Goal: Task Accomplishment & Management: Use online tool/utility

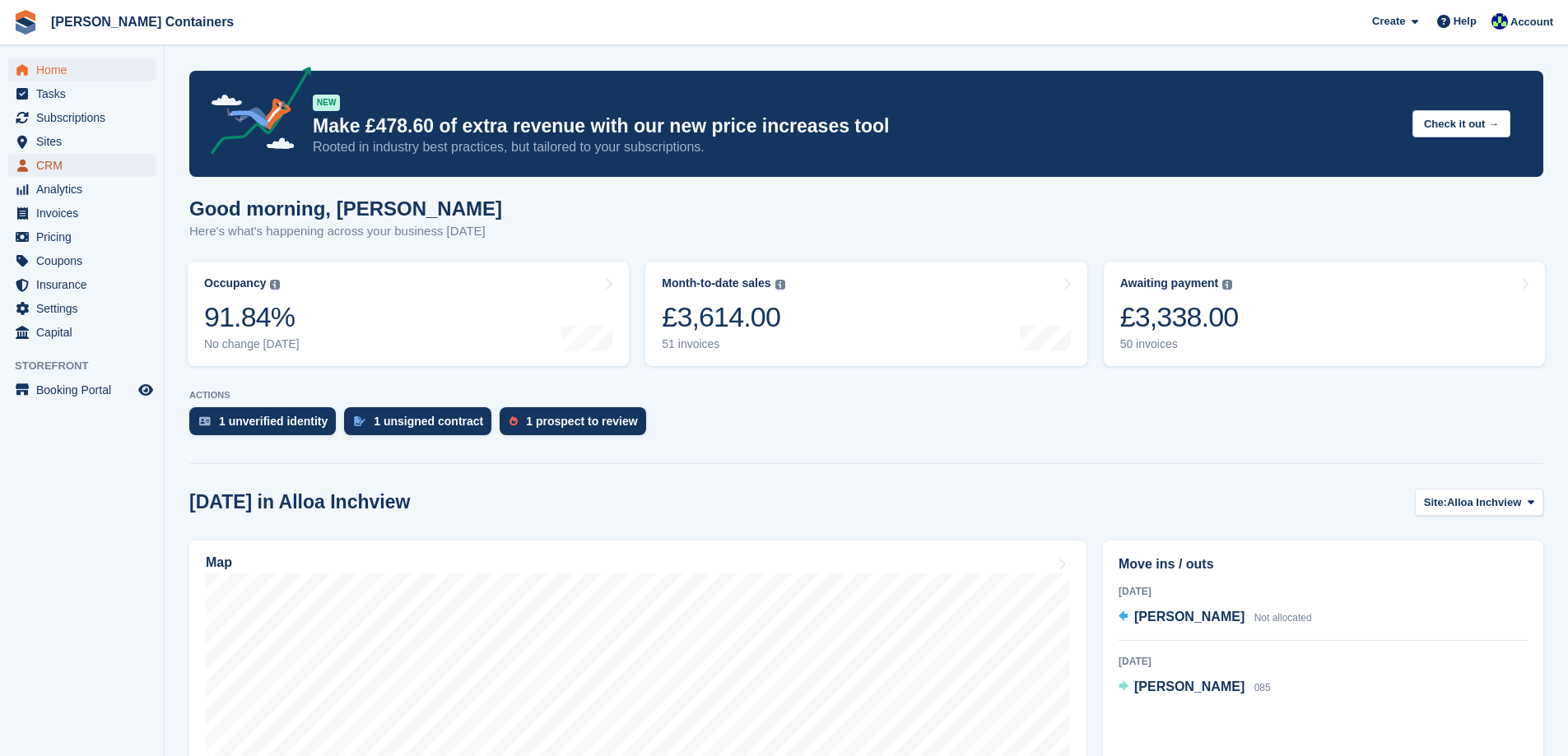
click at [53, 173] on span "CRM" at bounding box center [85, 165] width 99 height 23
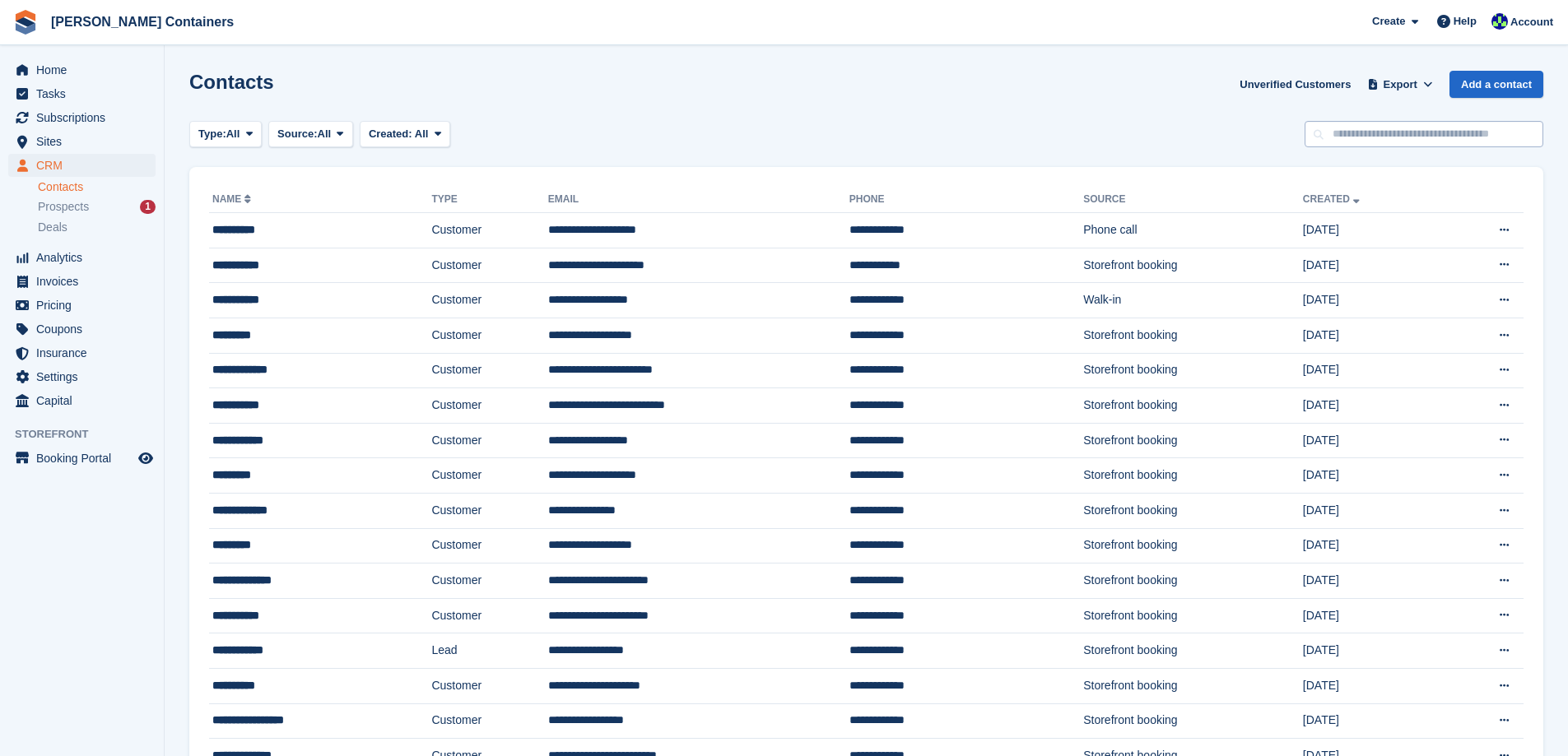
click at [1343, 135] on input "text" at bounding box center [1424, 135] width 239 height 27
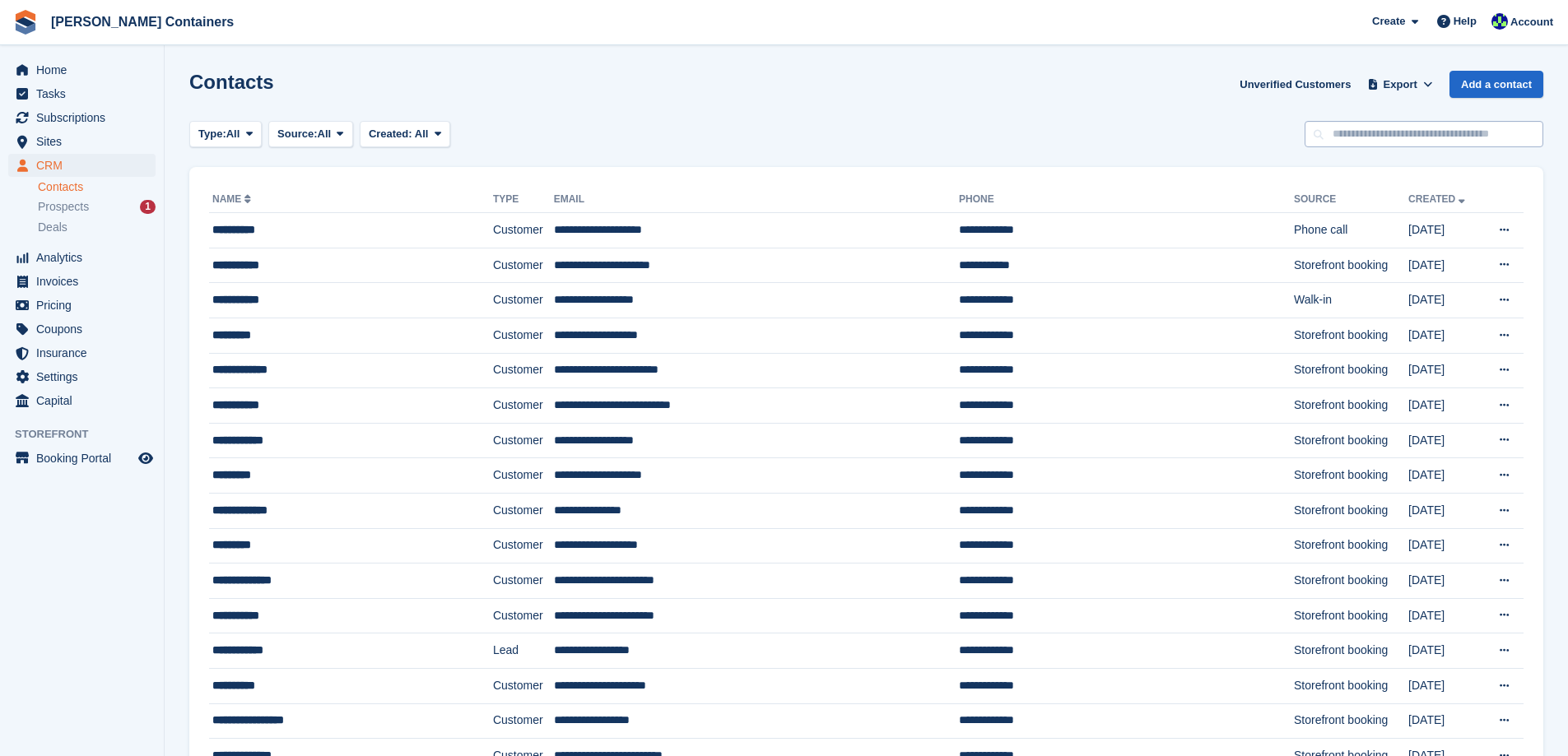
type input "*"
type input "******"
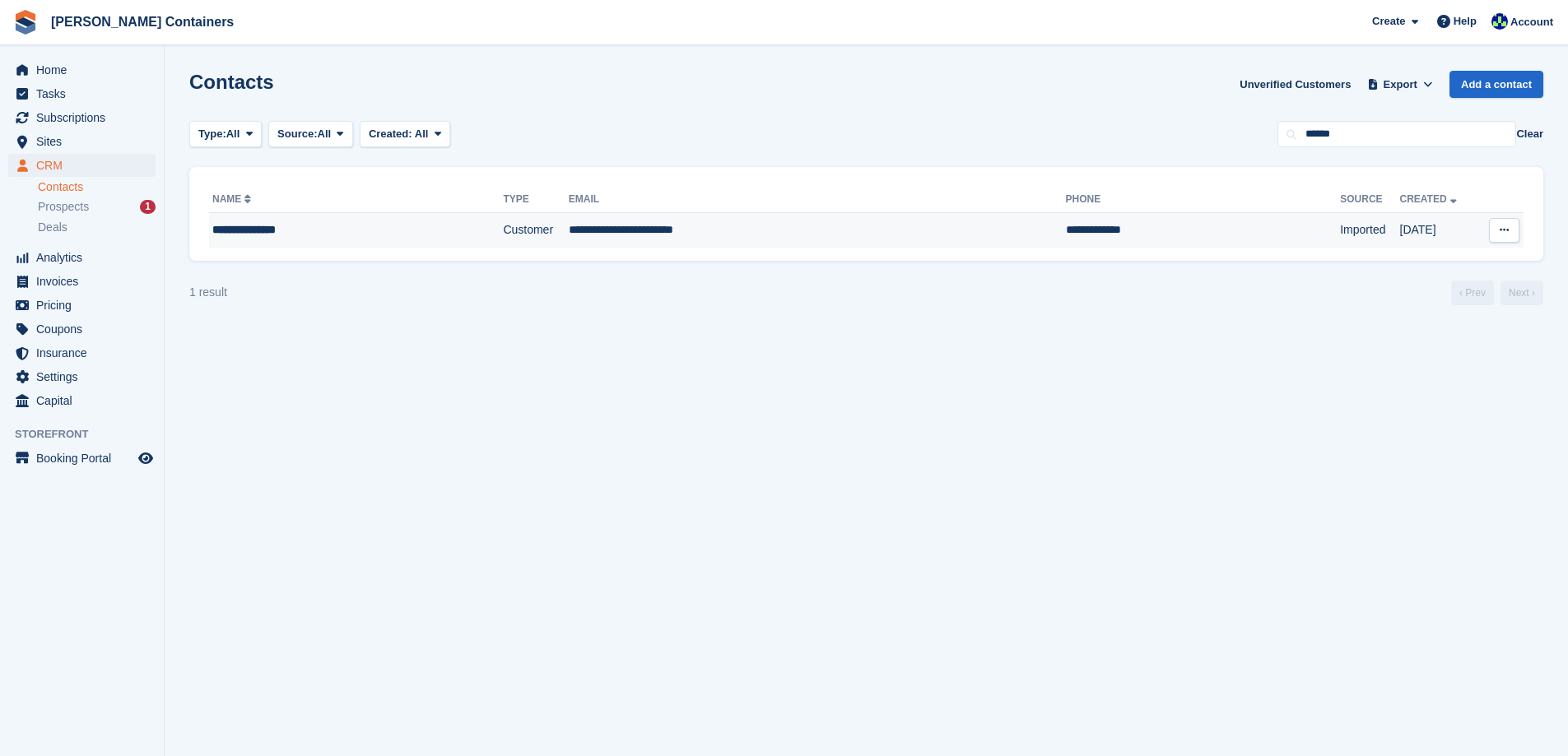
click at [761, 220] on td "**********" at bounding box center [817, 230] width 497 height 34
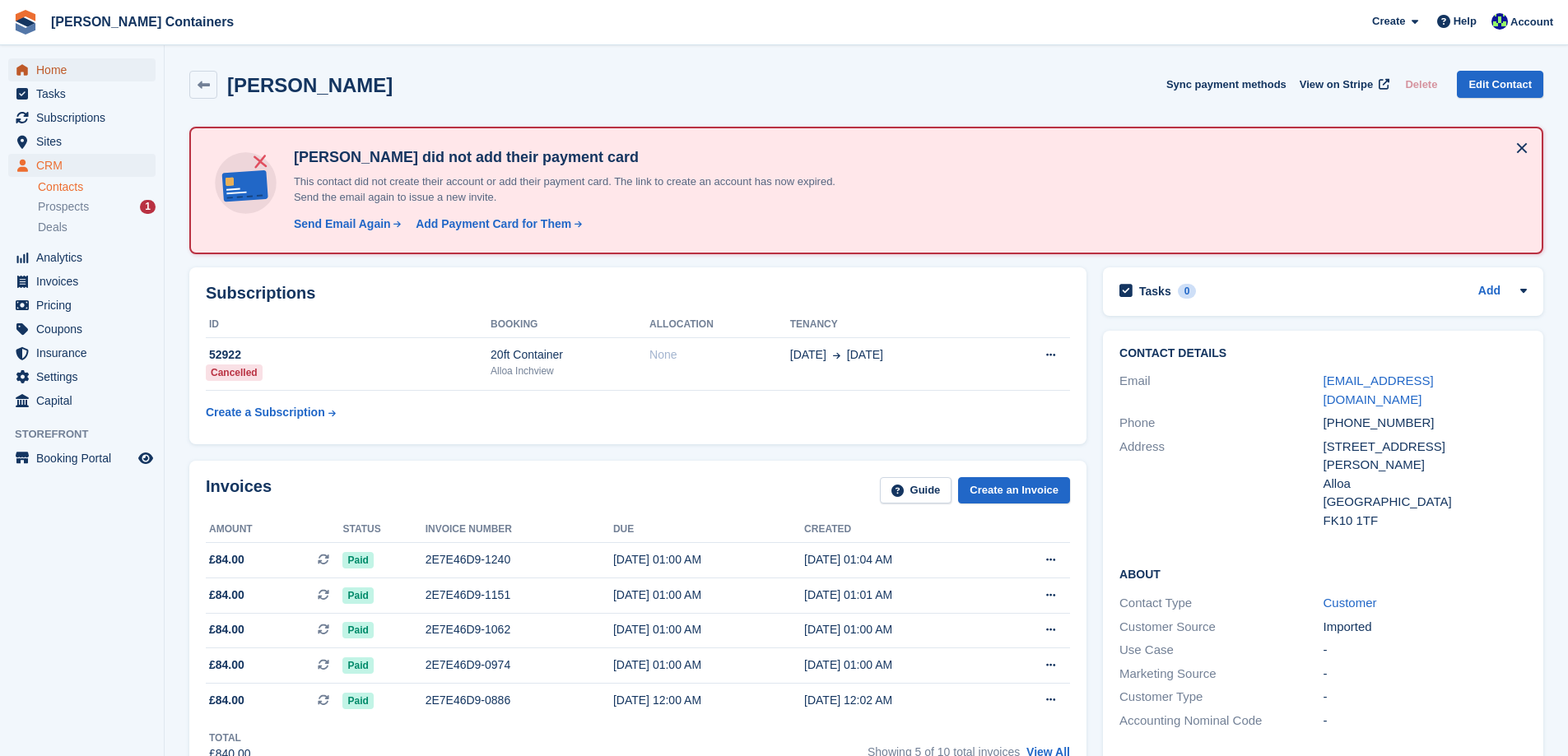
click at [40, 73] on span "Home" at bounding box center [85, 69] width 99 height 23
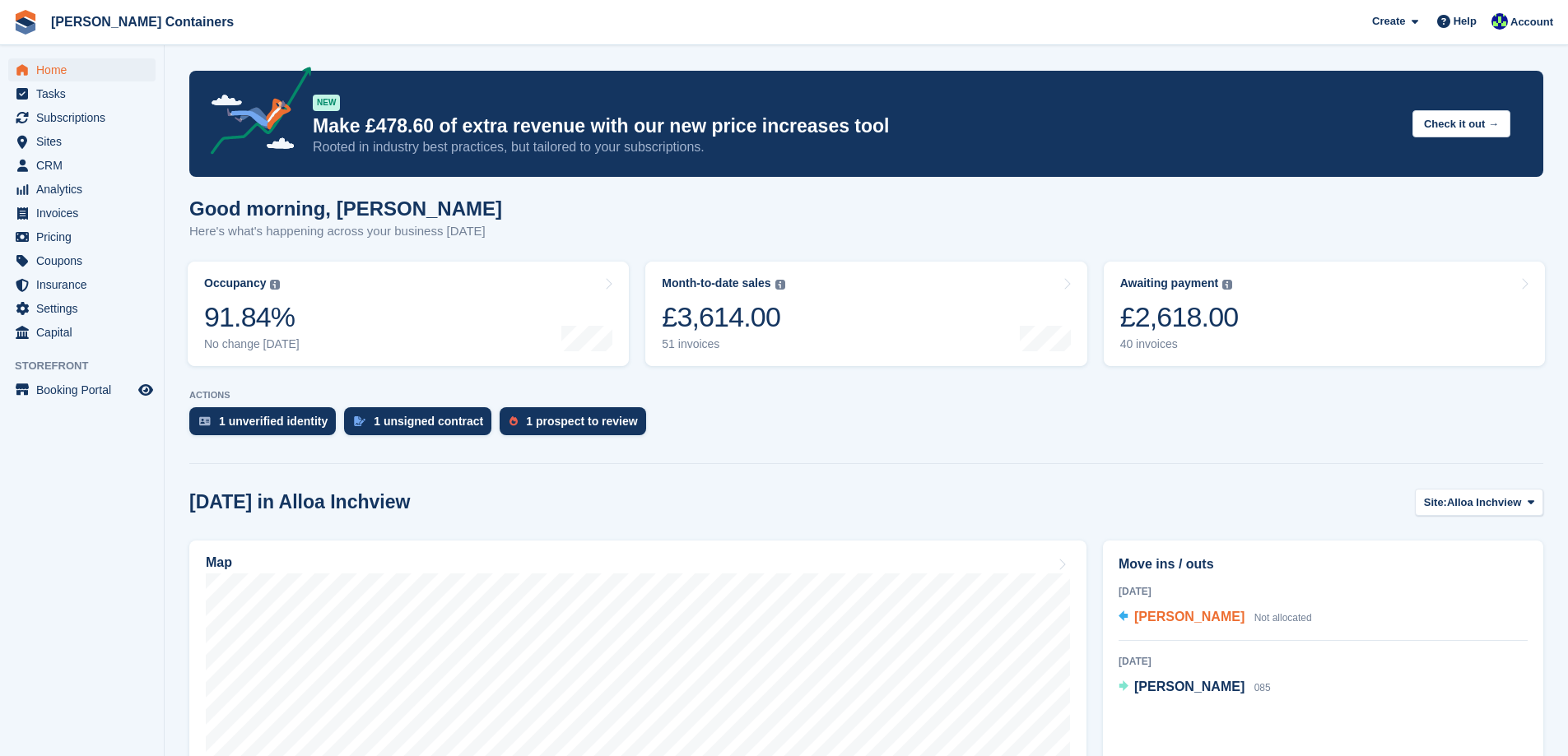
click at [1204, 616] on span "[PERSON_NAME]" at bounding box center [1189, 617] width 110 height 14
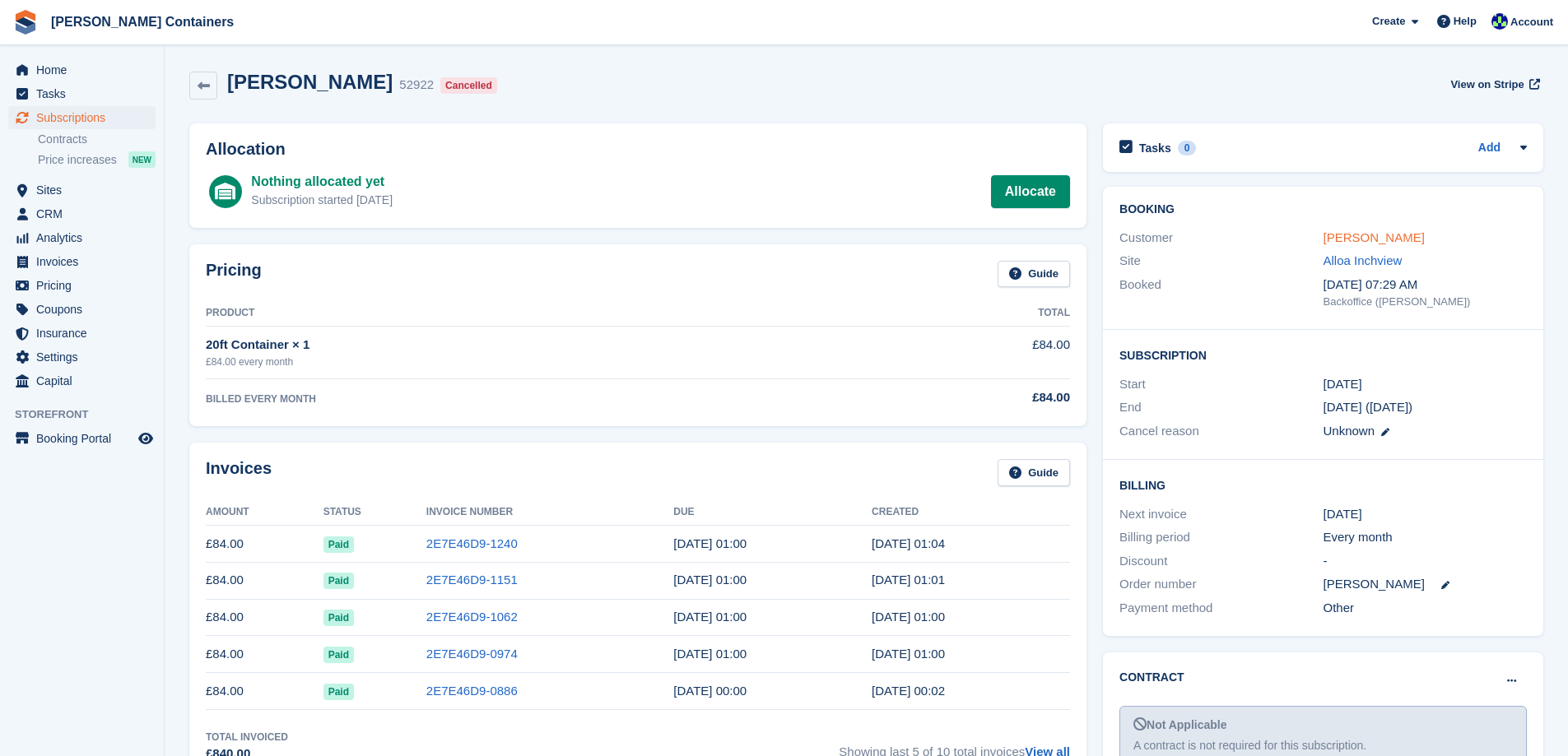
click at [1393, 237] on link "Louise McMillan" at bounding box center [1373, 238] width 101 height 14
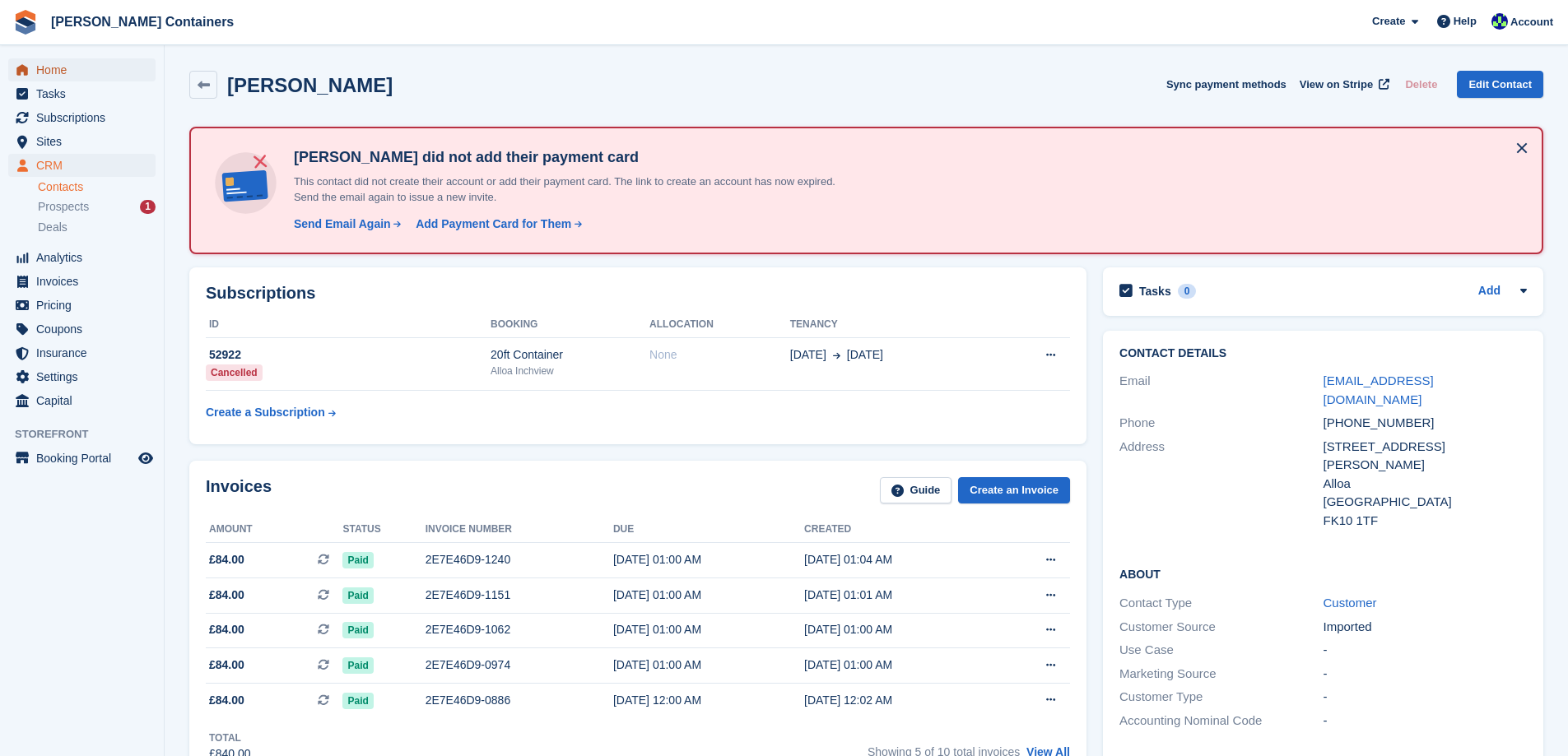
click at [62, 68] on span "Home" at bounding box center [85, 69] width 99 height 23
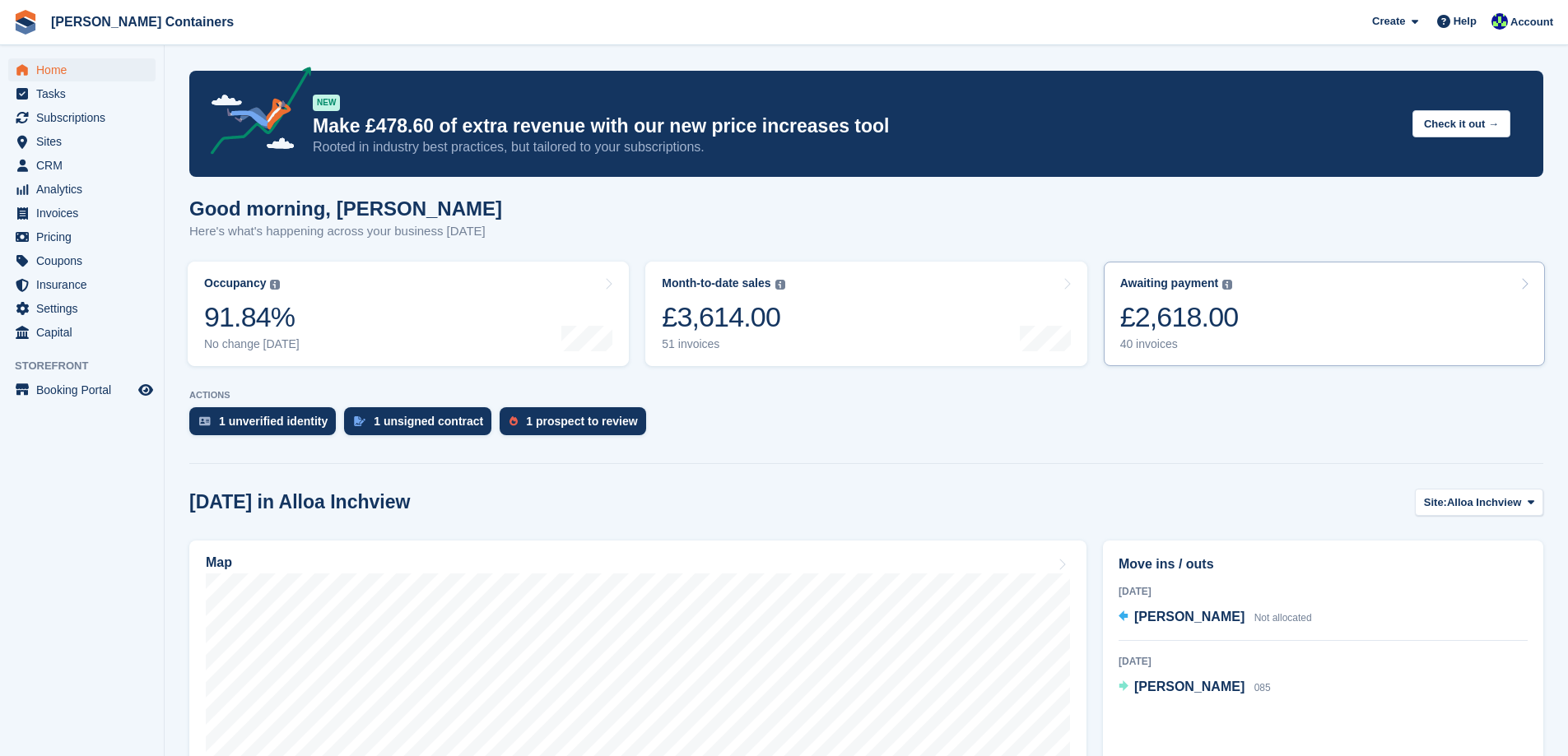
click at [1201, 338] on div "40 invoices" at bounding box center [1179, 344] width 119 height 14
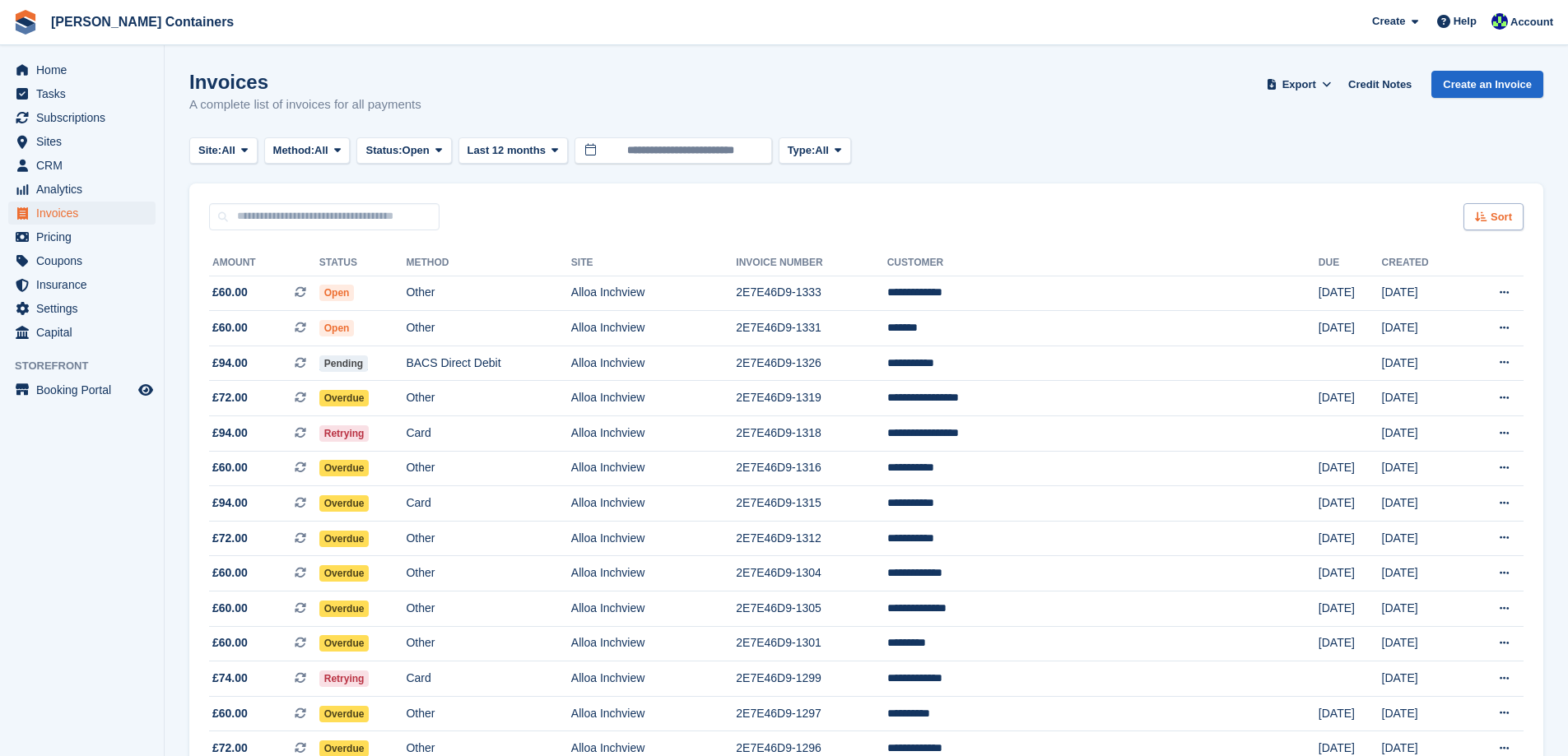
click at [1497, 220] on span "Sort" at bounding box center [1501, 217] width 22 height 17
click at [1455, 321] on span "Created (oldest first)" at bounding box center [1445, 326] width 113 height 13
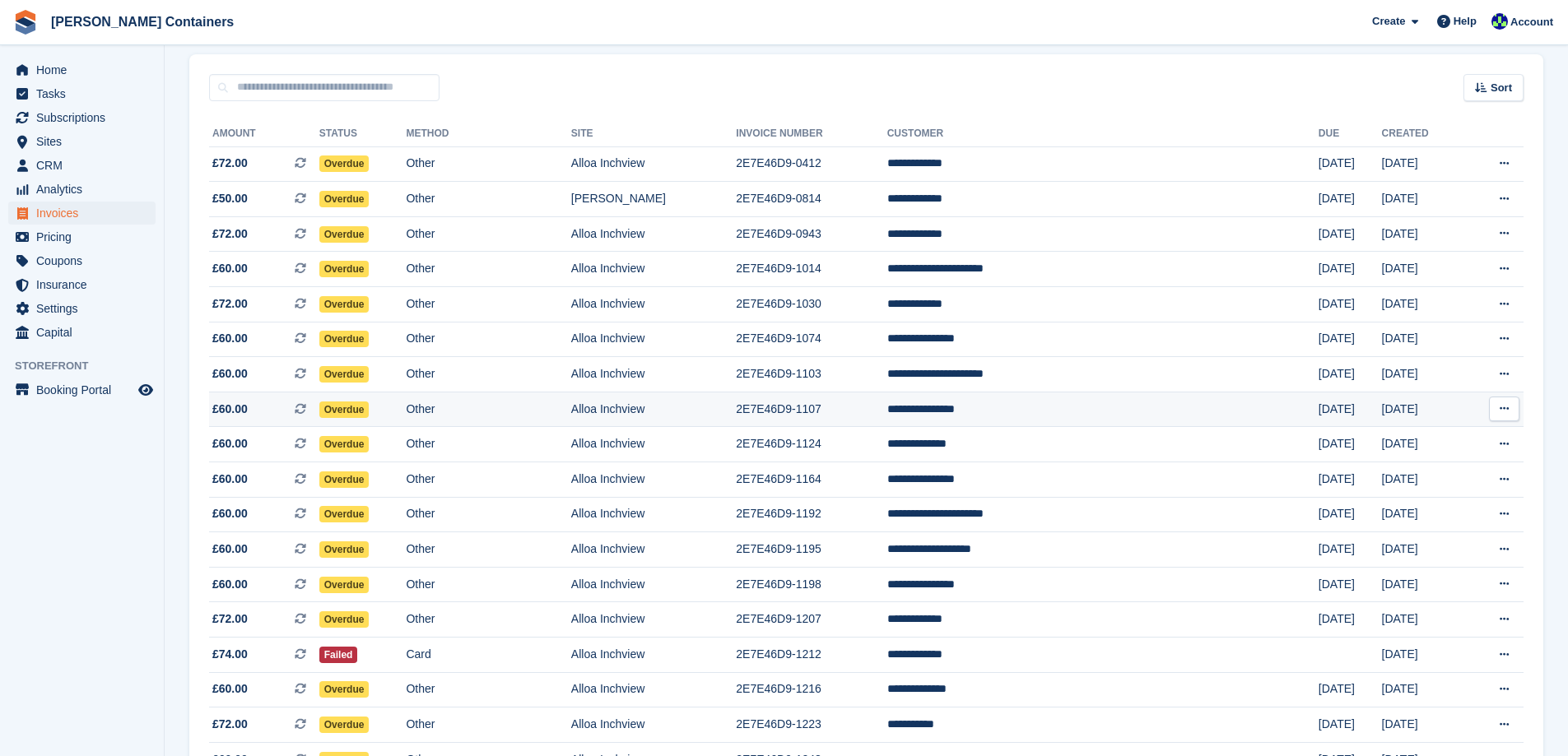
scroll to position [411, 0]
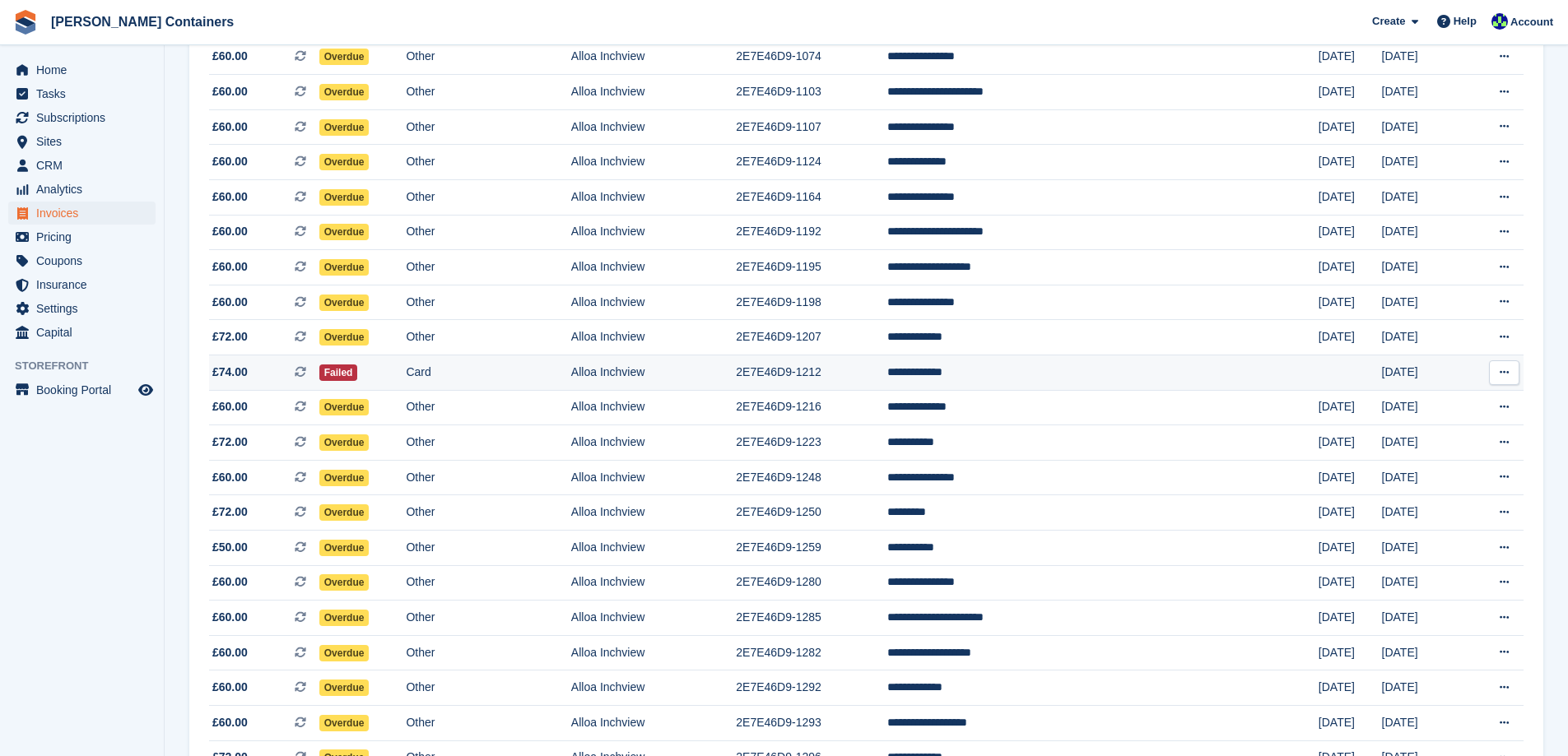
click at [997, 367] on td "**********" at bounding box center [1102, 373] width 431 height 35
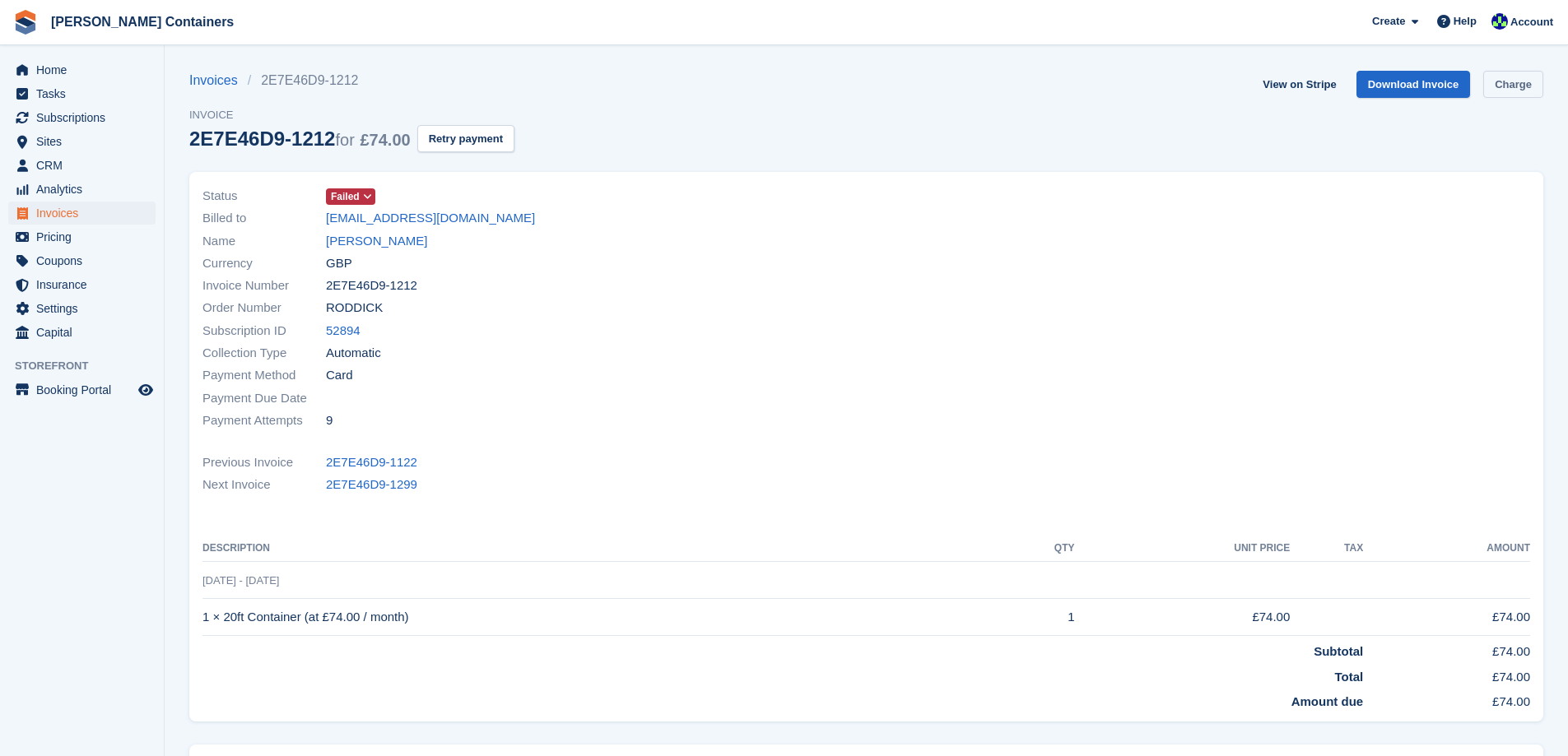
click at [1517, 75] on link "Charge" at bounding box center [1512, 84] width 60 height 27
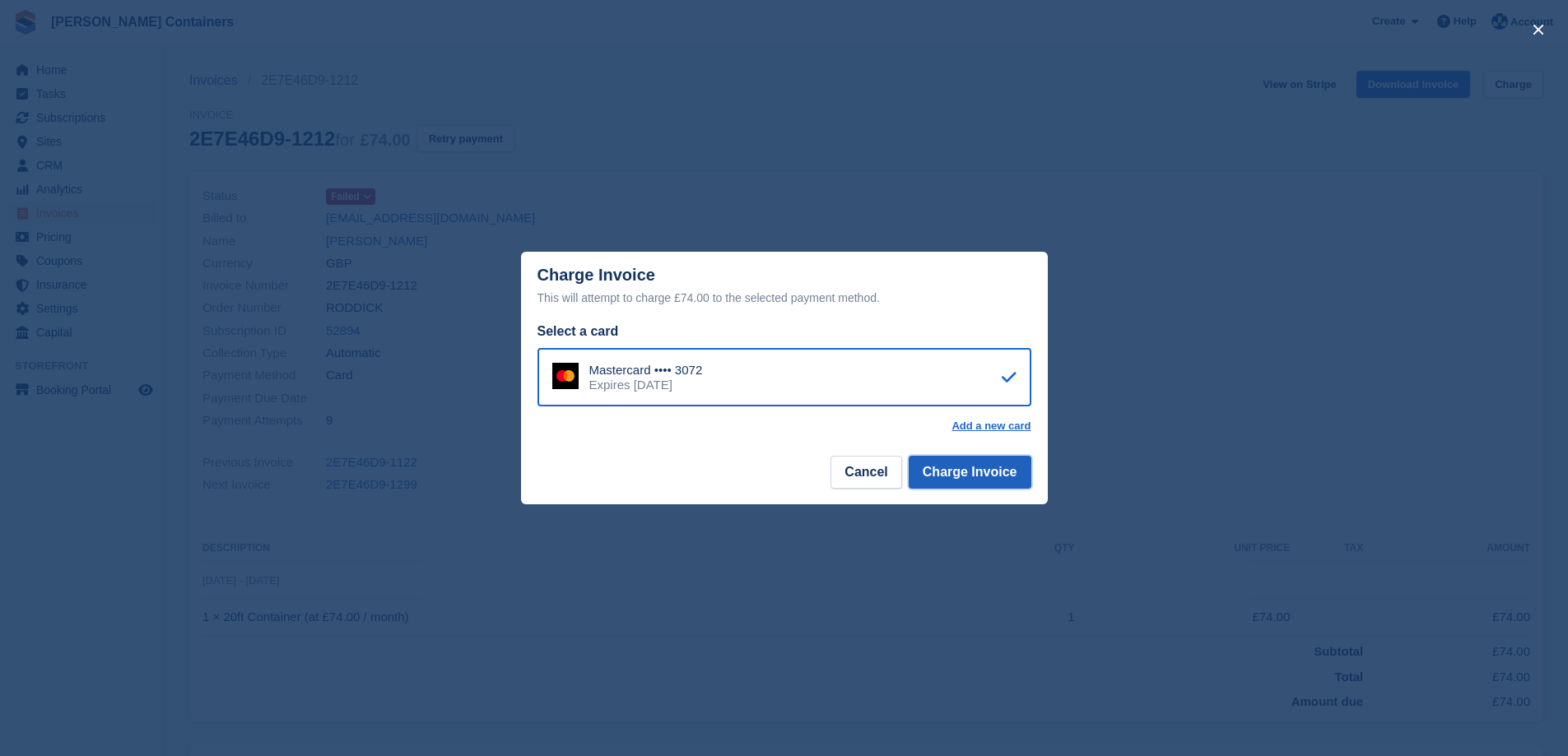
click at [975, 480] on button "Charge Invoice" at bounding box center [970, 472] width 123 height 33
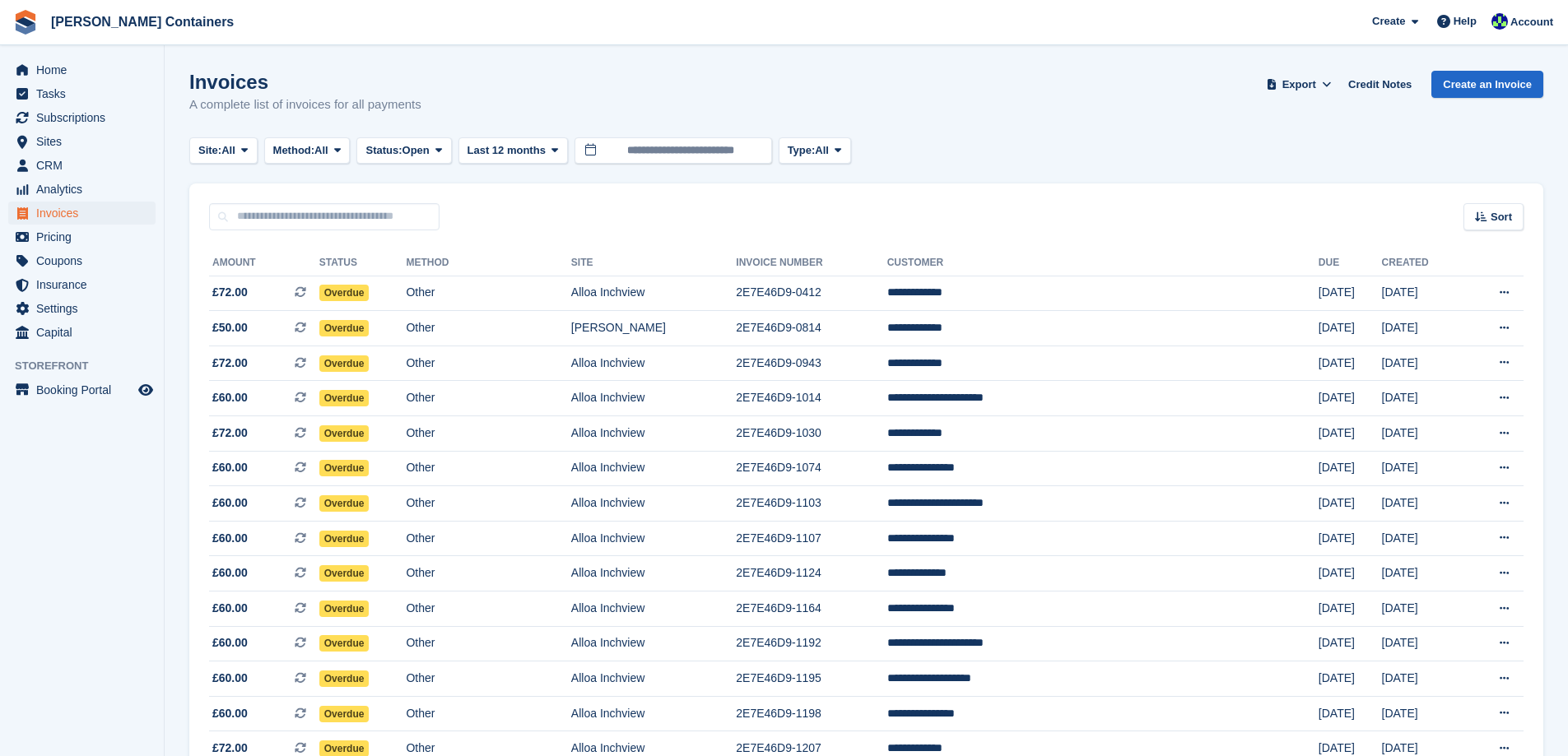
scroll to position [411, 0]
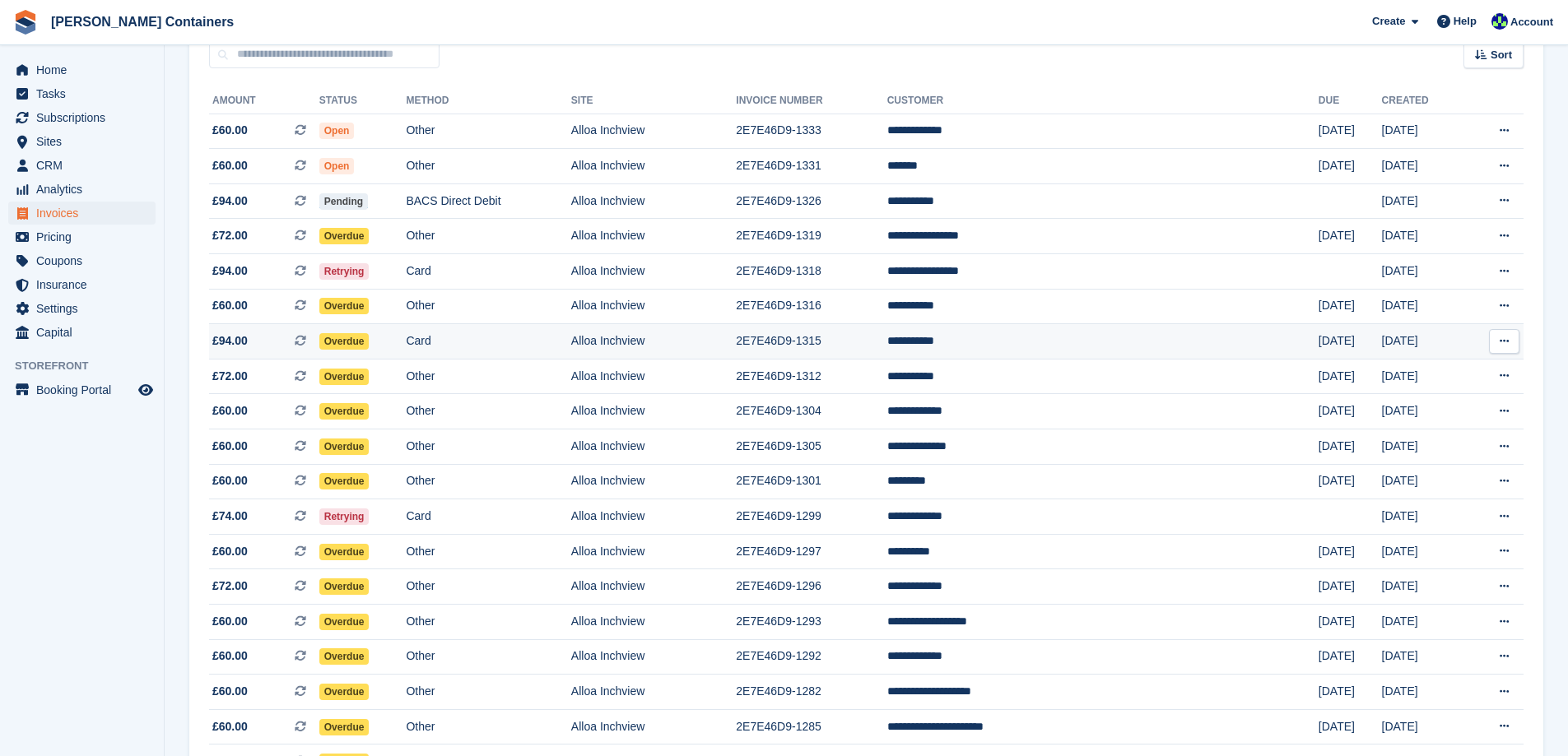
scroll to position [165, 0]
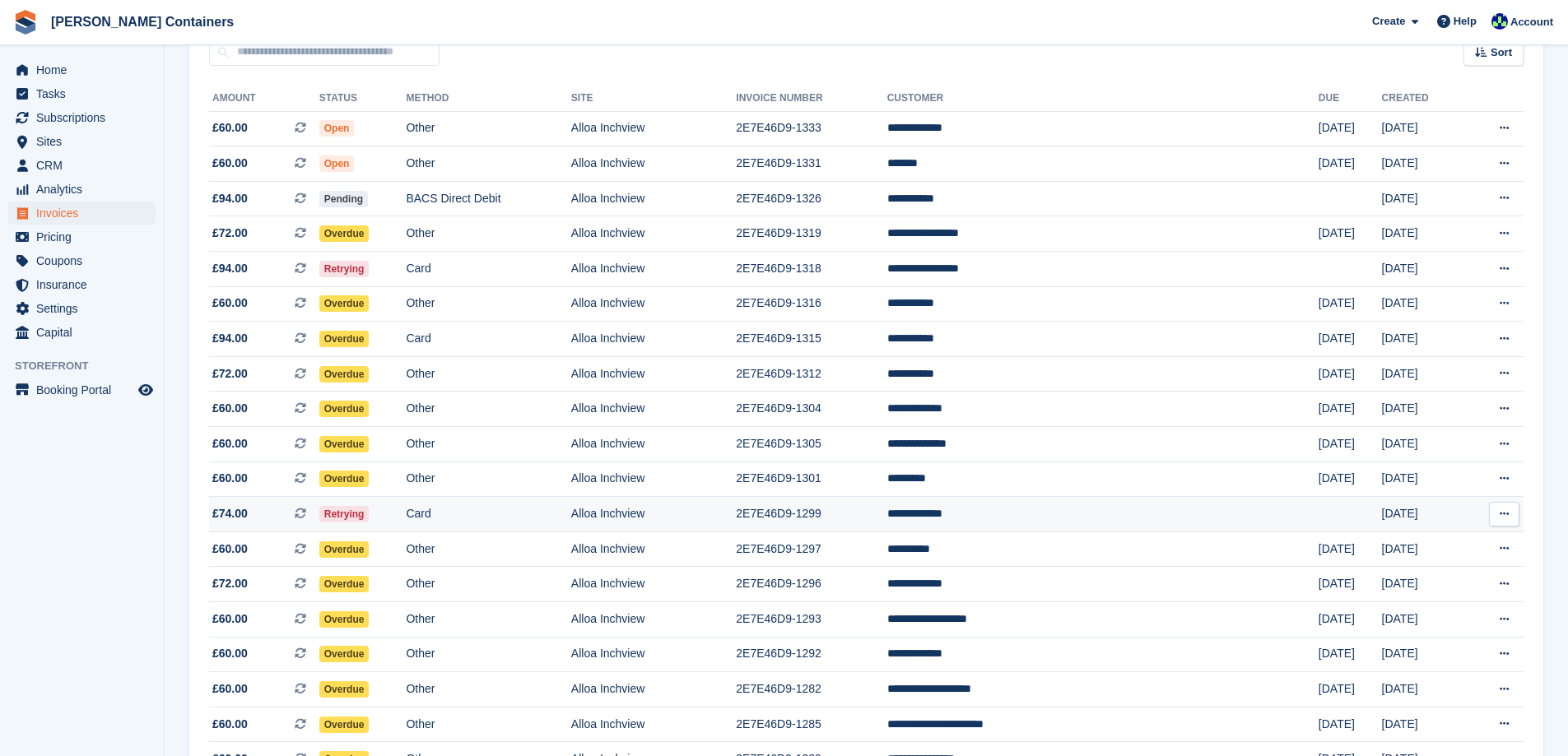
click at [736, 504] on td "Alloa Inchview" at bounding box center [653, 514] width 165 height 35
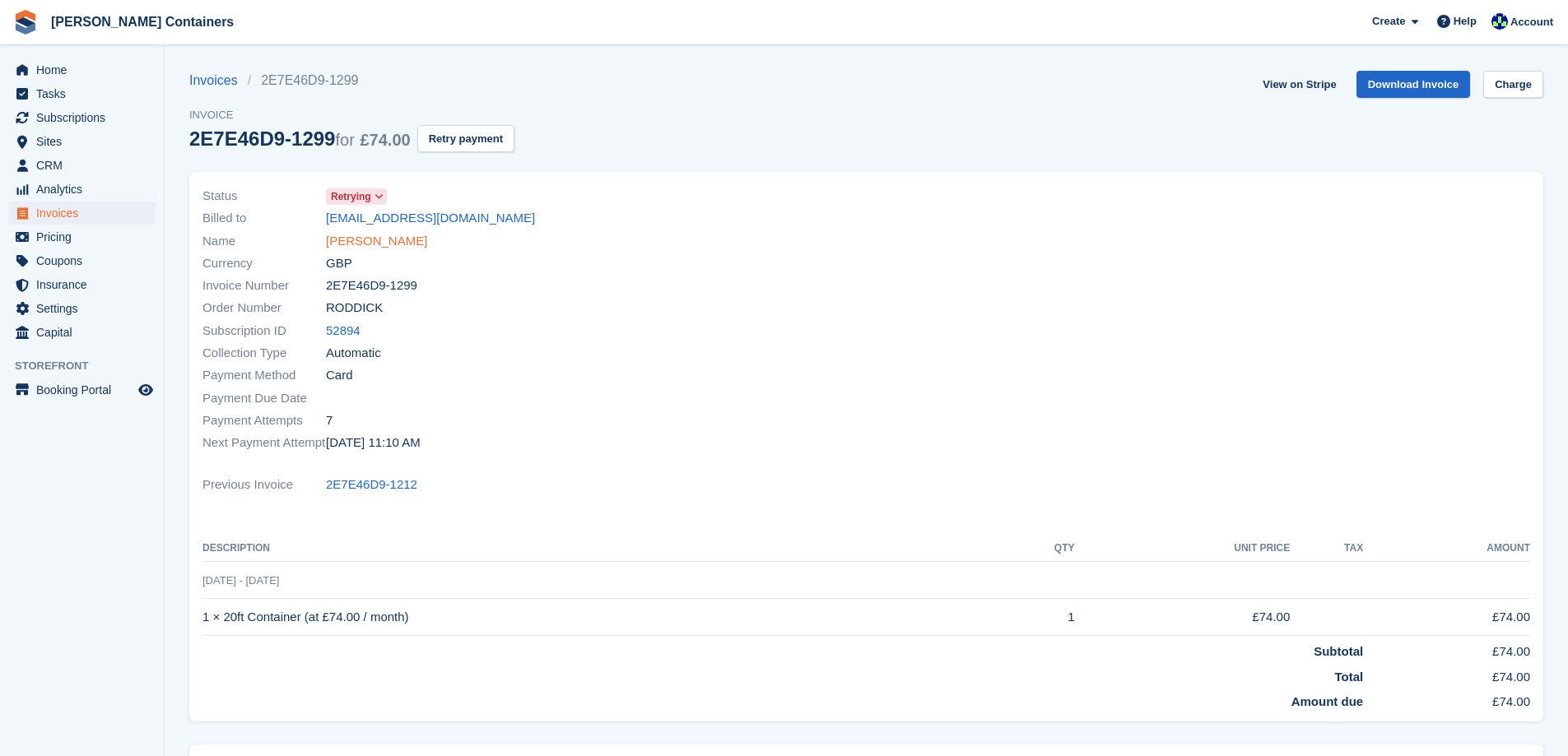
click at [350, 240] on link "[PERSON_NAME]" at bounding box center [376, 241] width 101 height 19
